Goal: Task Accomplishment & Management: Use online tool/utility

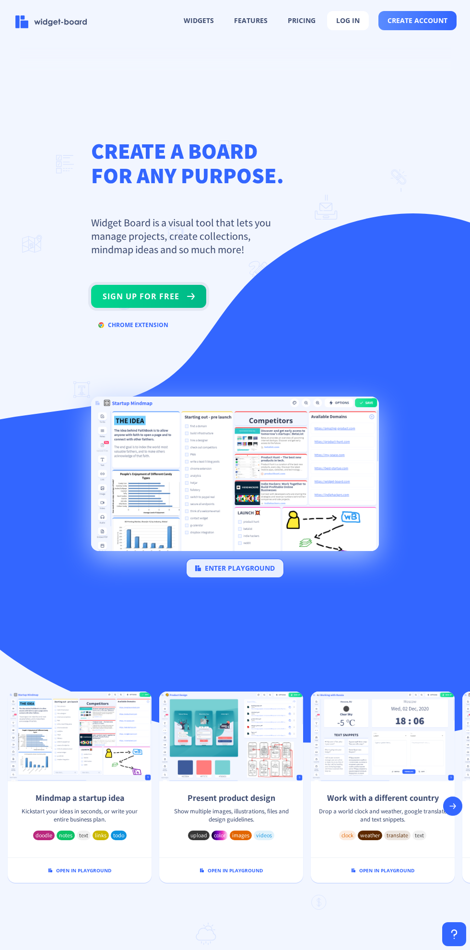
click at [122, 285] on button "sign up for free" at bounding box center [148, 296] width 115 height 23
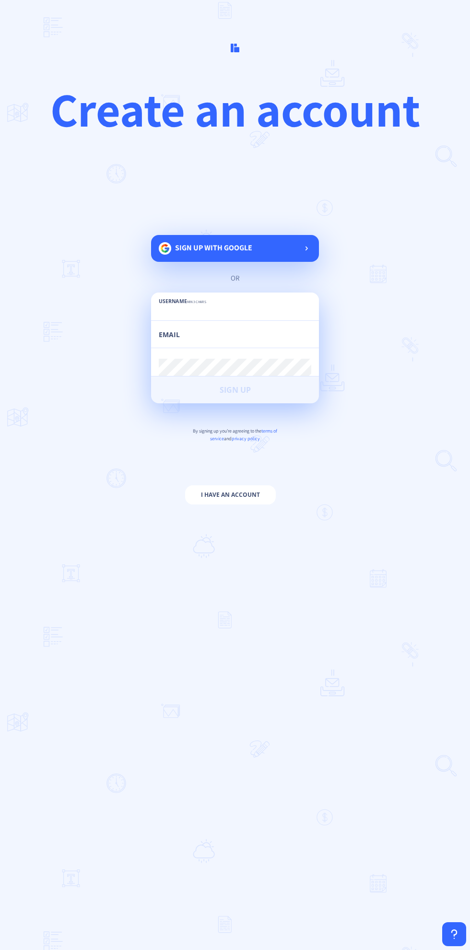
click at [181, 253] on span "Sign up with google" at bounding box center [213, 248] width 77 height 10
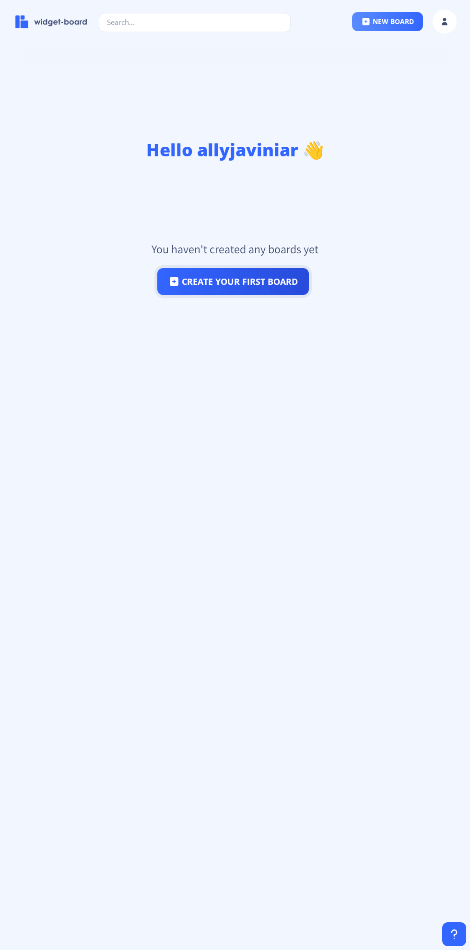
click at [209, 268] on button "create your first board" at bounding box center [233, 281] width 152 height 27
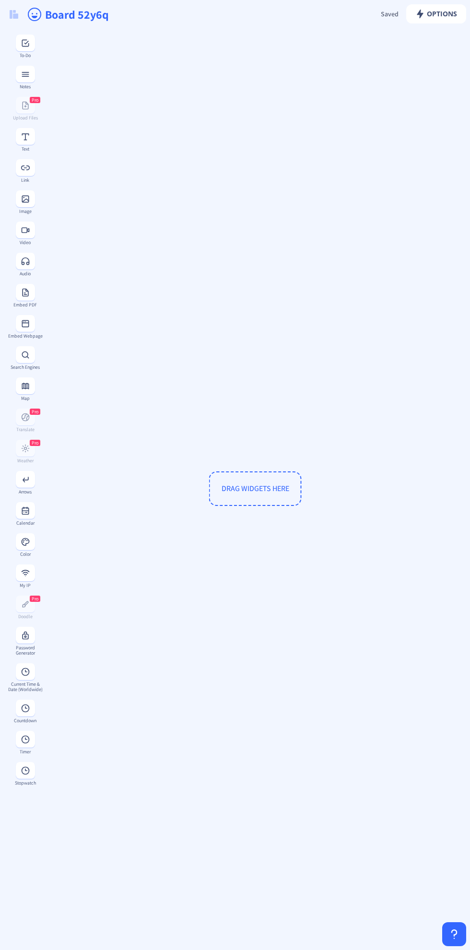
click at [35, 444] on span "Pro" at bounding box center [35, 443] width 7 height 6
click at [238, 493] on span "DRAG WIDGETS HERE" at bounding box center [256, 488] width 68 height 10
click at [35, 443] on span "Pro" at bounding box center [35, 443] width 7 height 6
click at [231, 493] on span "DRAG WIDGETS HERE" at bounding box center [256, 488] width 68 height 10
click at [35, 599] on span "Pro" at bounding box center [35, 599] width 7 height 6
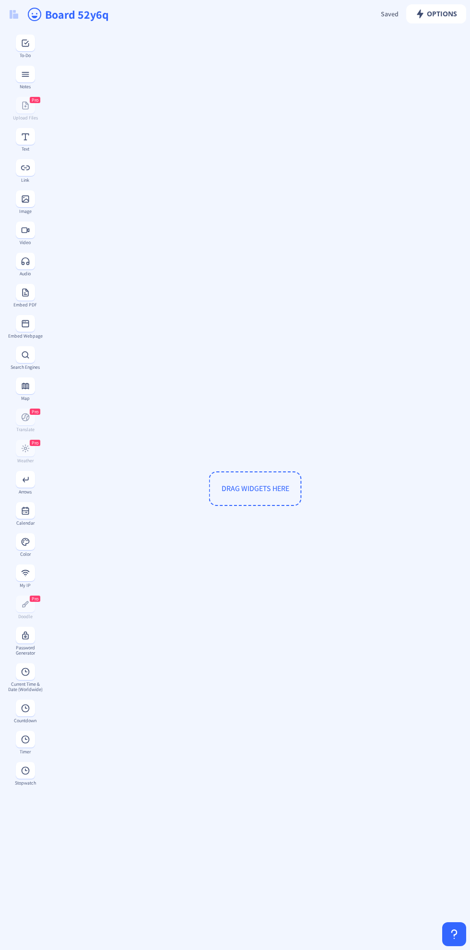
click at [32, 647] on div "Password Generator" at bounding box center [25, 650] width 35 height 11
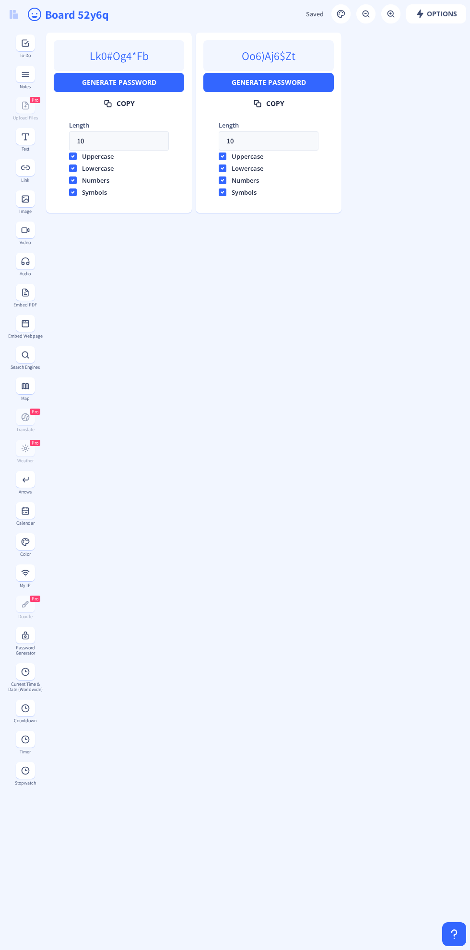
click at [22, 209] on app-new "Options Saved Saving... Board 52y6q Lk0#Og4*Fb Generate Password Copy length 10…" at bounding box center [235, 475] width 470 height 950
